Goal: Task Accomplishment & Management: Complete application form

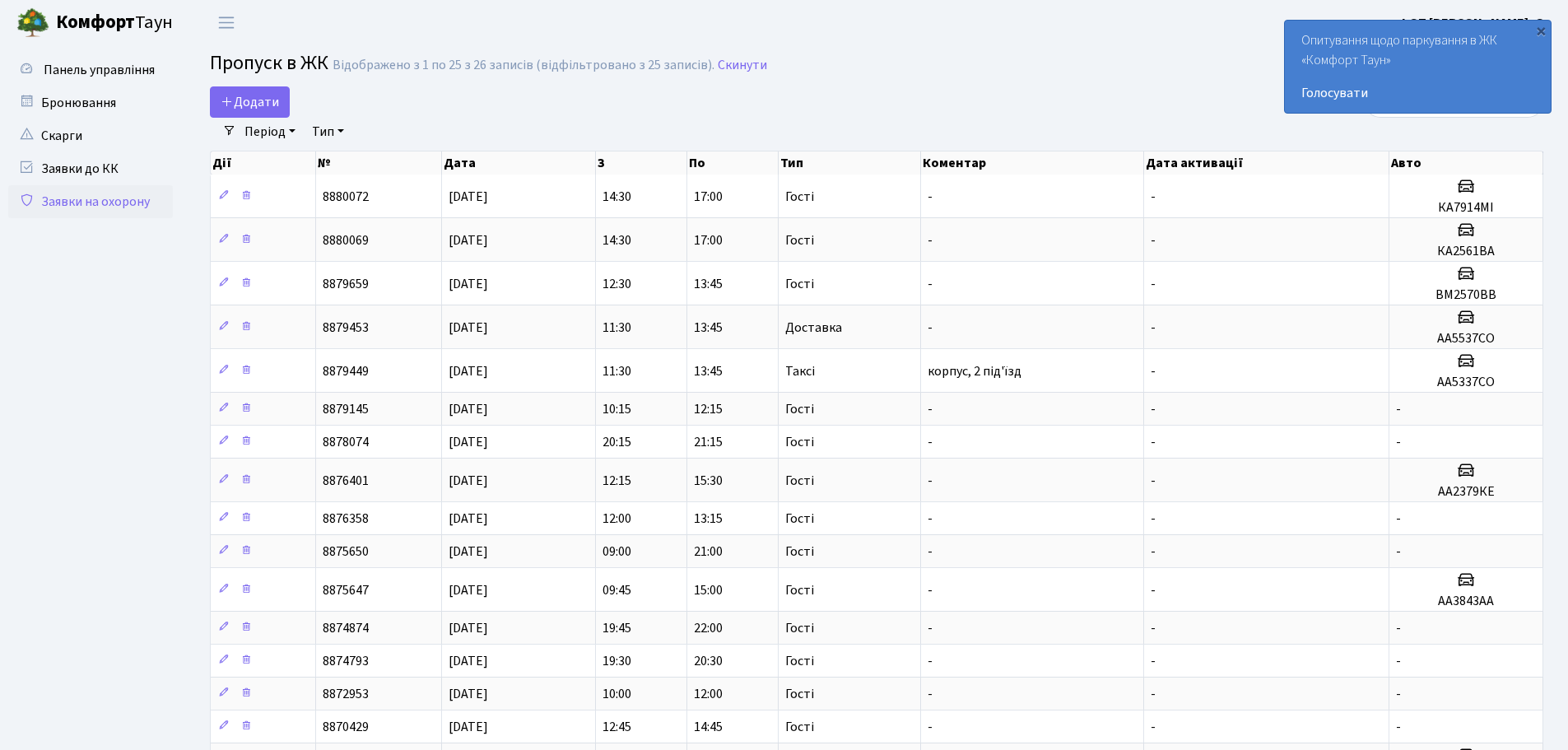
select select "25"
click at [232, 104] on icon at bounding box center [227, 101] width 13 height 13
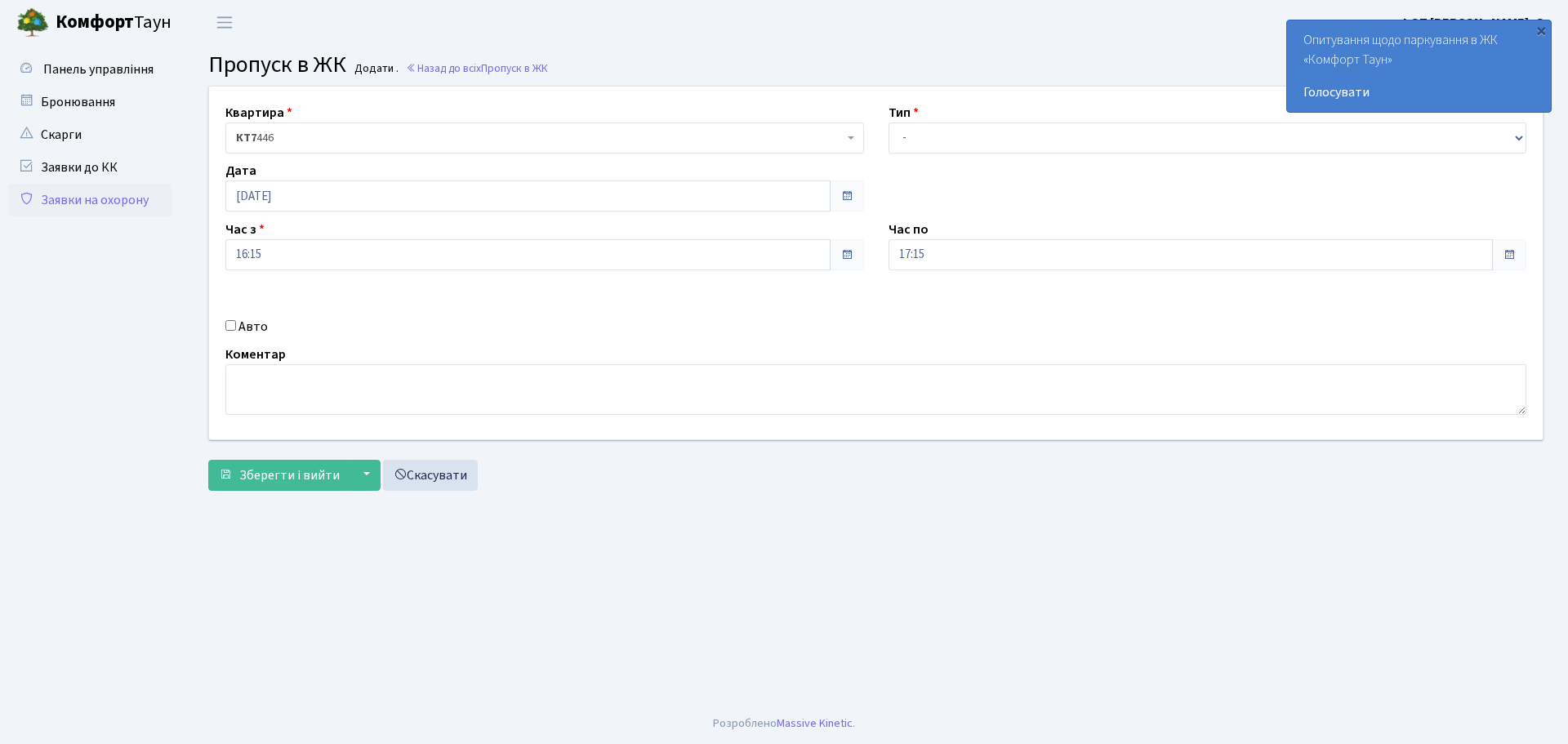
click at [976, 119] on div "Тип - Доставка Таксі Гості Сервіс" at bounding box center [1208, 128] width 663 height 50
click at [977, 153] on div "Квартира <b>КТ7</b>&nbsp;&nbsp;&nbsp;446 КТ7 446 Тип - Доставка Таксі Гості Сер…" at bounding box center [875, 264] width 1358 height 353
click at [979, 137] on select "- Доставка Таксі Гості Сервіс" at bounding box center [1208, 138] width 639 height 31
select select "3"
click at [888, 123] on select "- Доставка Таксі Гості Сервіс" at bounding box center [1208, 138] width 639 height 31
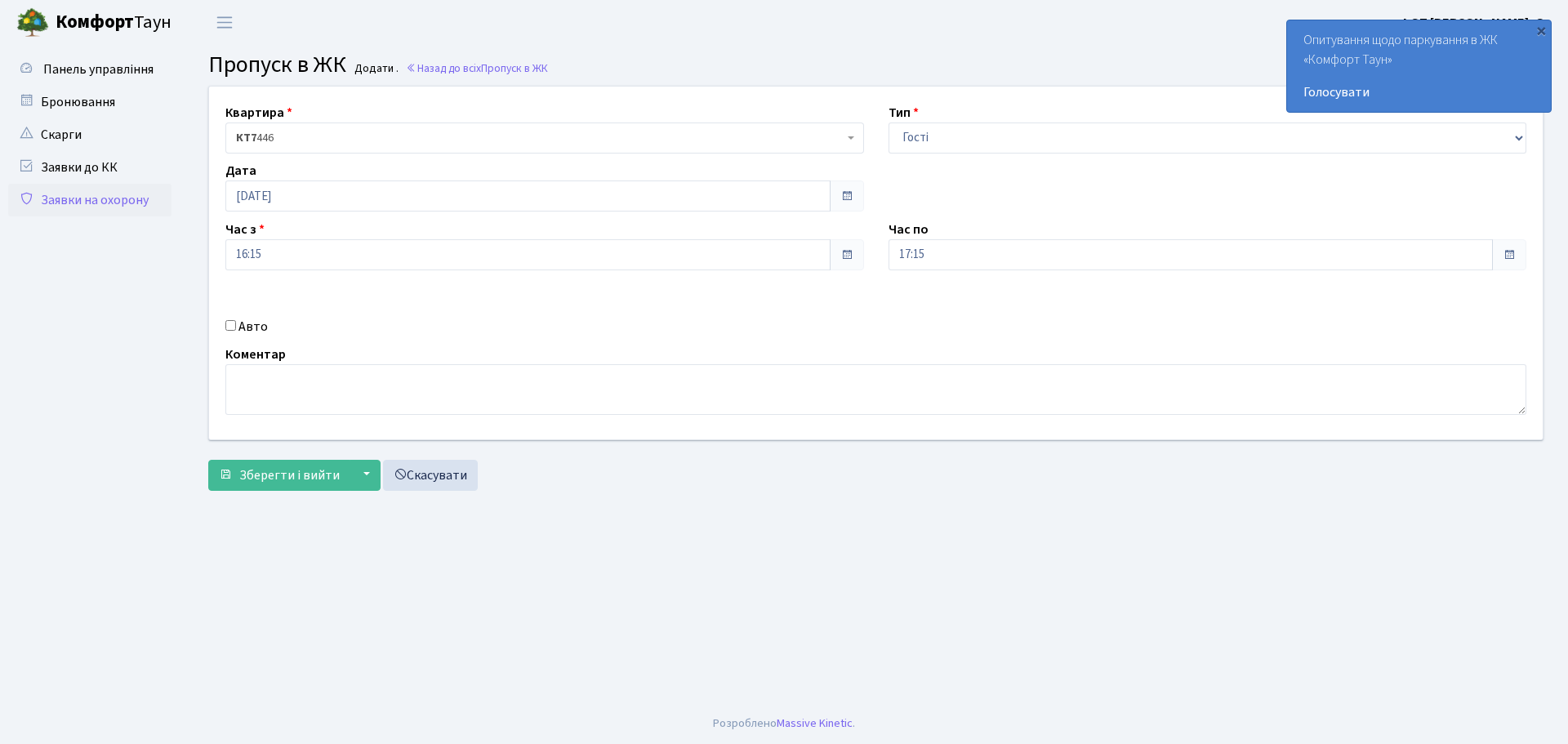
click at [233, 327] on input "Авто" at bounding box center [231, 325] width 10 height 10
checkbox input "true"
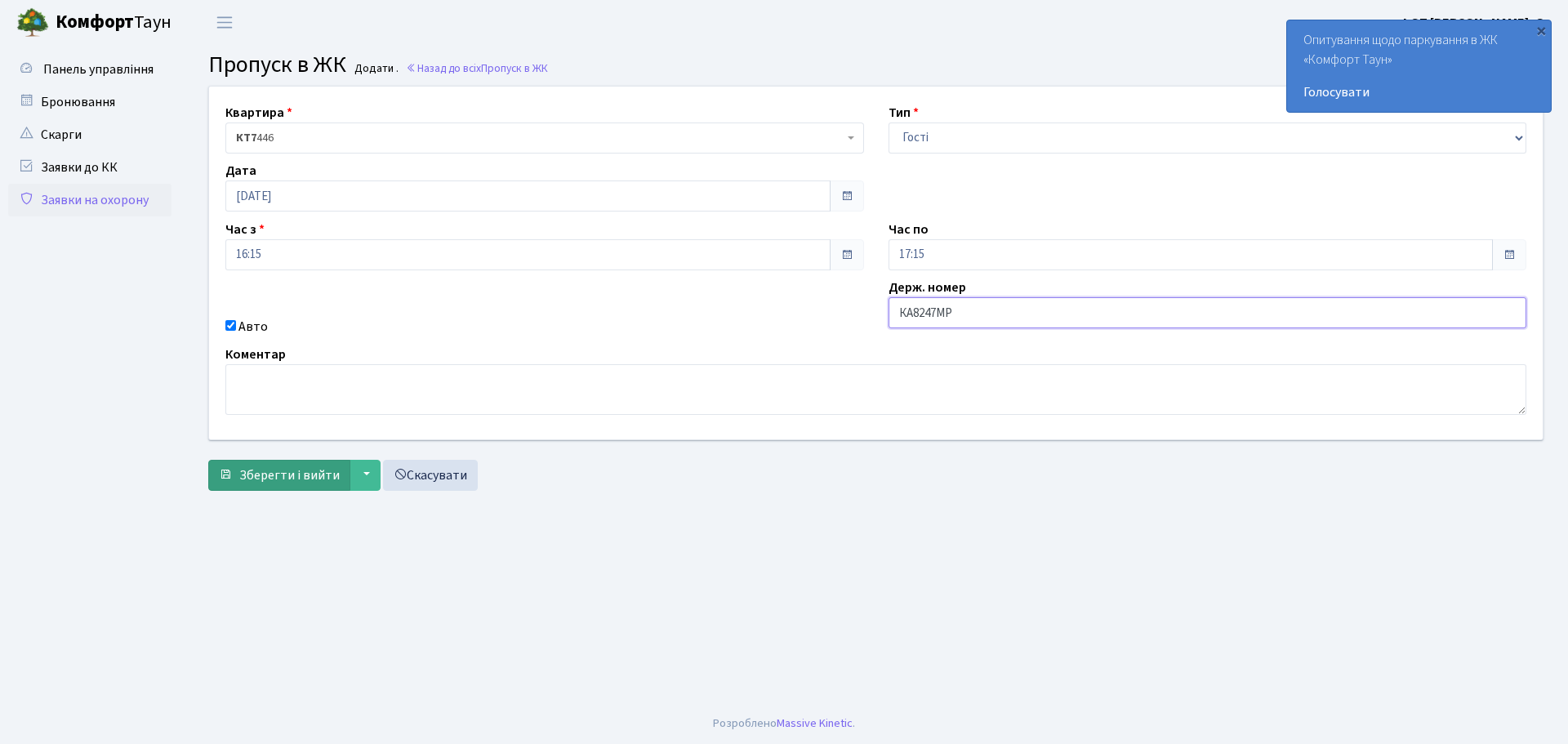
type input "КА8247МР"
click at [298, 466] on span "Зберегти і вийти" at bounding box center [289, 475] width 100 height 18
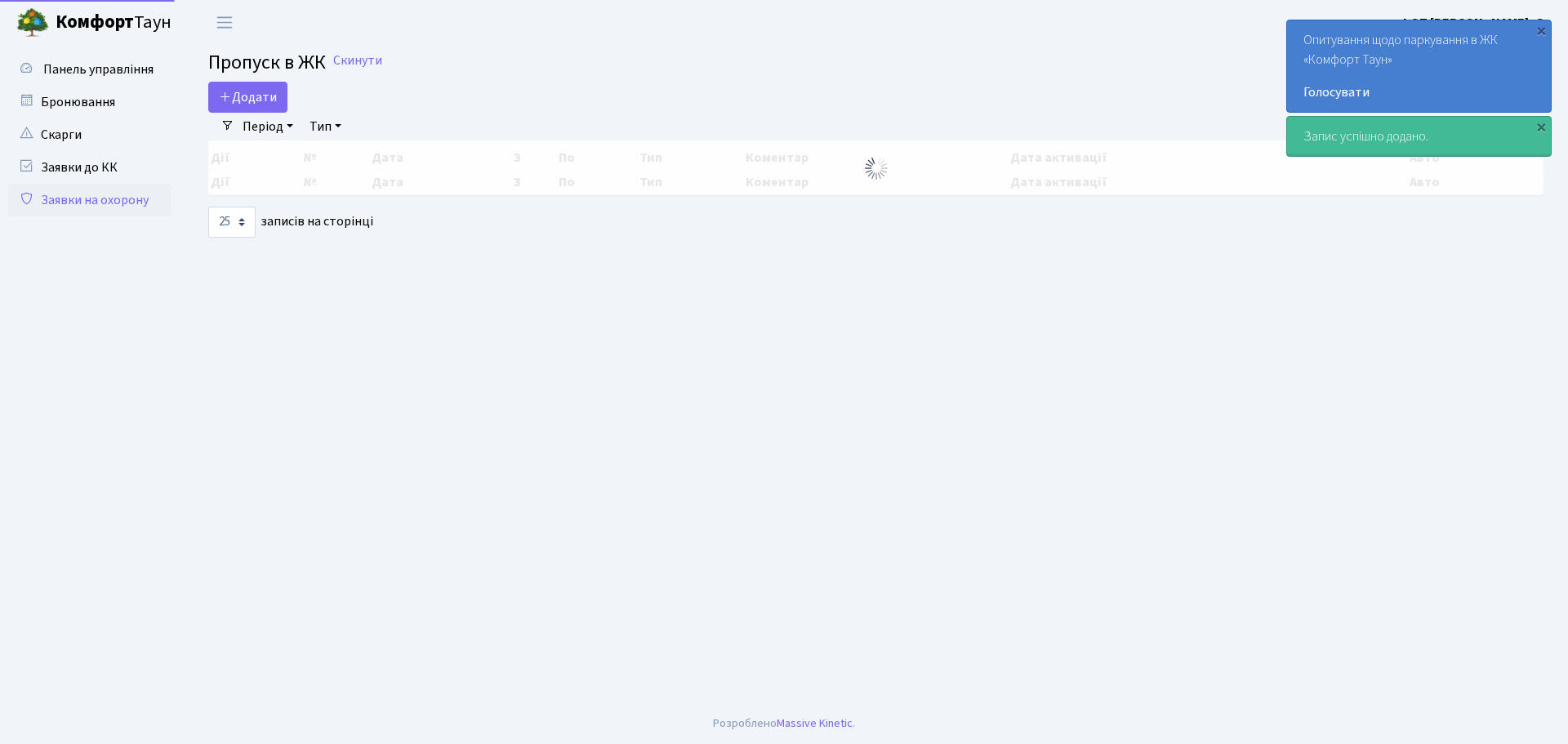
select select "25"
